Goal: Register for event/course

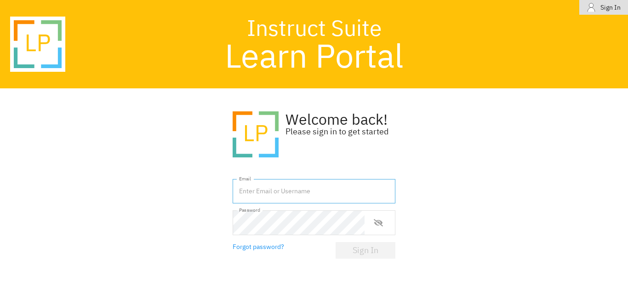
scroll to position [28, 0]
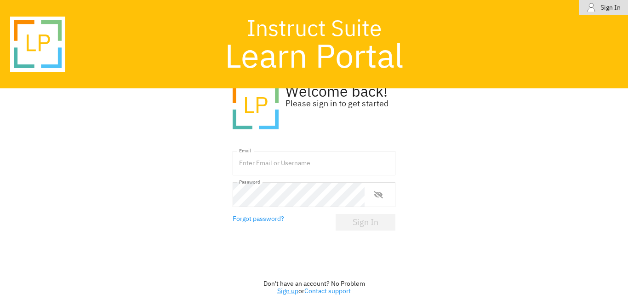
click at [283, 290] on link "Sign up" at bounding box center [287, 290] width 21 height 8
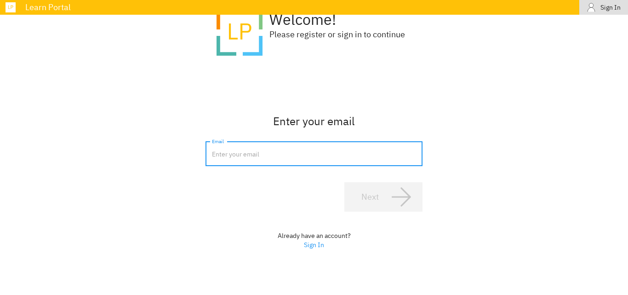
click at [288, 157] on input "email" at bounding box center [313, 154] width 217 height 25
type input "[EMAIL_ADDRESS][DOMAIN_NAME]"
click at [390, 193] on icon "button" at bounding box center [401, 197] width 22 height 22
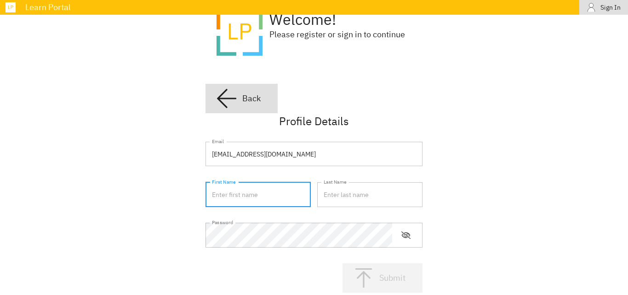
click at [248, 194] on input "text" at bounding box center [257, 194] width 105 height 25
type input "MORILO"
type input "[PERSON_NAME]"
click at [386, 272] on div "Submit" at bounding box center [392, 277] width 26 height 11
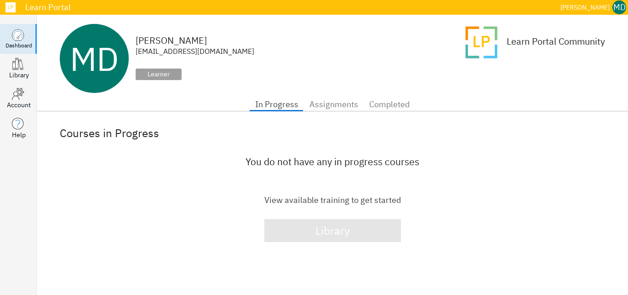
click at [350, 228] on span "Library" at bounding box center [332, 230] width 116 height 19
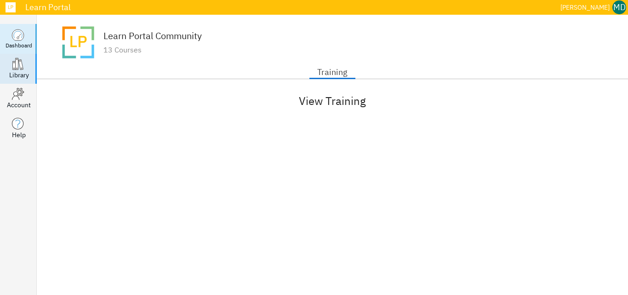
click at [335, 98] on div "View Training" at bounding box center [332, 101] width 545 height 16
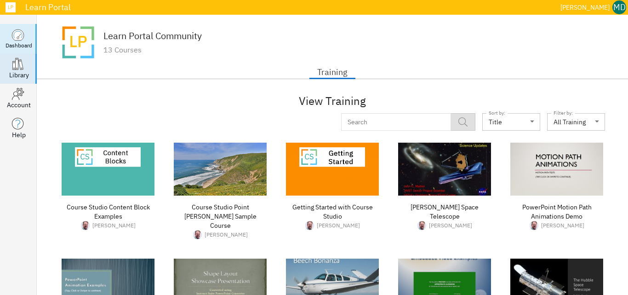
click at [27, 40] on link ".dashboard_svg__st0{fill:#fff;stroke:#383838;stroke-miterlimit:5} Dashboard" at bounding box center [18, 39] width 37 height 30
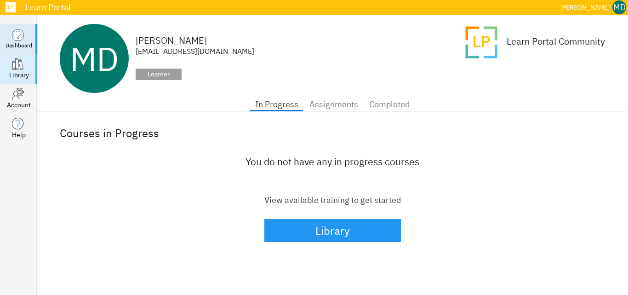
click at [23, 76] on div "Library" at bounding box center [19, 74] width 20 height 9
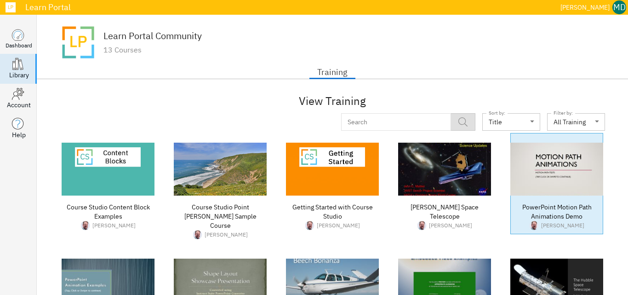
click at [565, 210] on div "PowerPoint Motion Path Animations Demo" at bounding box center [556, 211] width 93 height 18
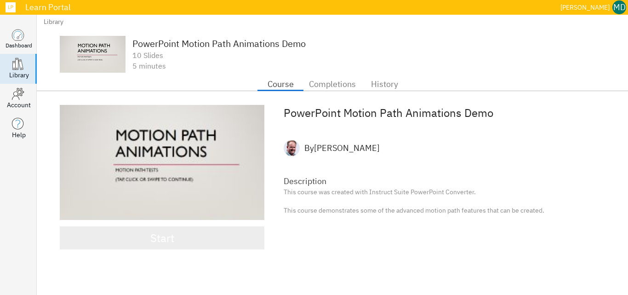
click at [191, 240] on span "Start" at bounding box center [162, 237] width 184 height 19
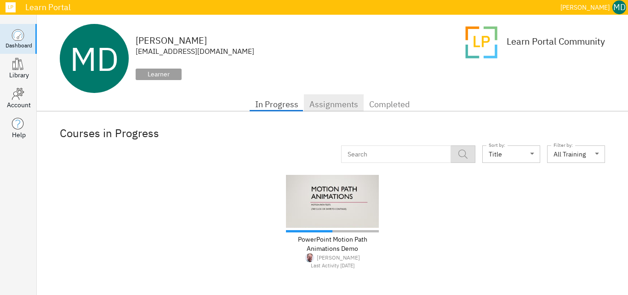
click at [335, 100] on span "Assignments" at bounding box center [333, 104] width 49 height 15
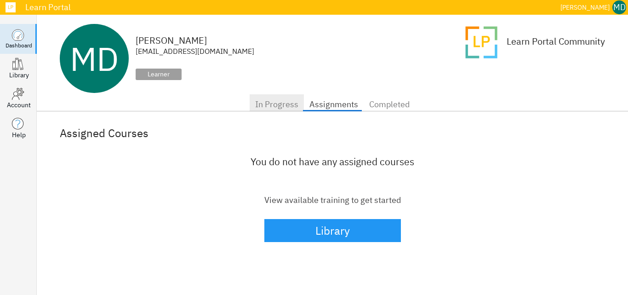
click at [288, 100] on span "In Progress" at bounding box center [276, 104] width 43 height 15
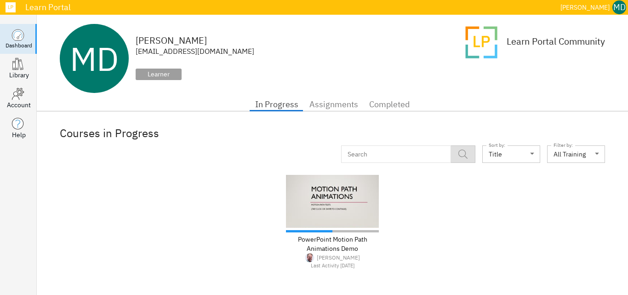
click at [46, 6] on div "Learn Portal" at bounding box center [289, 7] width 536 height 8
click at [407, 63] on div "MD [PERSON_NAME] [EMAIL_ADDRESS][DOMAIN_NAME] Learner Learn Portal Community" at bounding box center [332, 54] width 591 height 78
click at [507, 91] on div "MD [PERSON_NAME] [EMAIL_ADDRESS][DOMAIN_NAME] Learner Learn Portal Community" at bounding box center [332, 54] width 591 height 78
click at [555, 140] on div "Courses in Progress" at bounding box center [332, 133] width 545 height 16
click at [512, 160] on div "Title title Sort by:" at bounding box center [511, 153] width 58 height 17
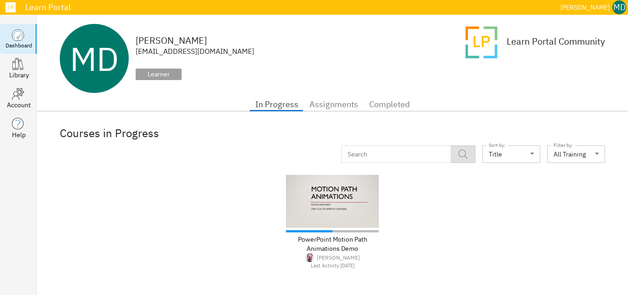
click at [31, 38] on link ".dashboard_svg__st0{fill:#fff;stroke:#383838;stroke-miterlimit:5} Dashboard" at bounding box center [18, 39] width 37 height 30
click at [17, 72] on div "Library" at bounding box center [19, 74] width 20 height 9
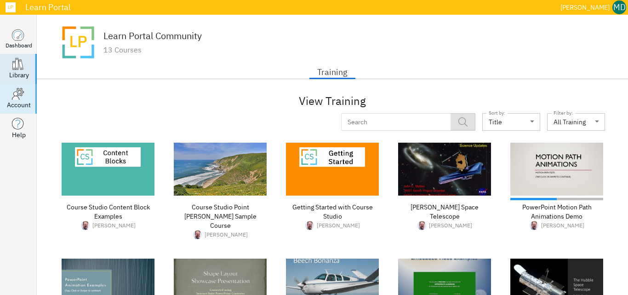
click at [15, 97] on icon at bounding box center [15, 96] width 7 height 8
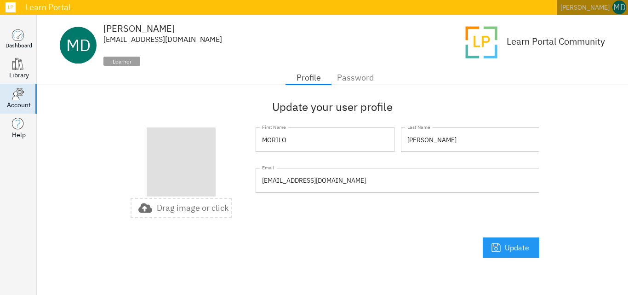
click at [627, 5] on button "[PERSON_NAME] MD" at bounding box center [592, 7] width 71 height 15
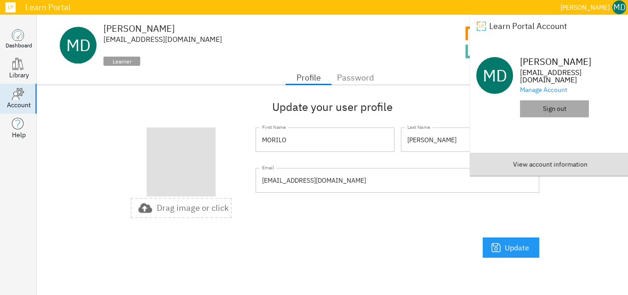
click at [547, 114] on button "Sign out" at bounding box center [554, 108] width 69 height 17
